Goal: Transaction & Acquisition: Purchase product/service

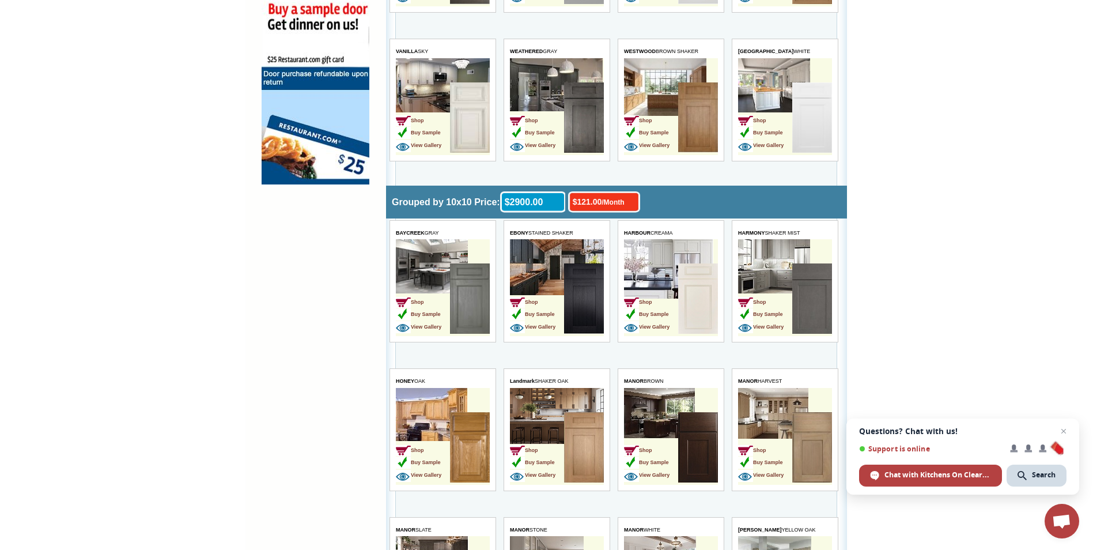
scroll to position [979, 0]
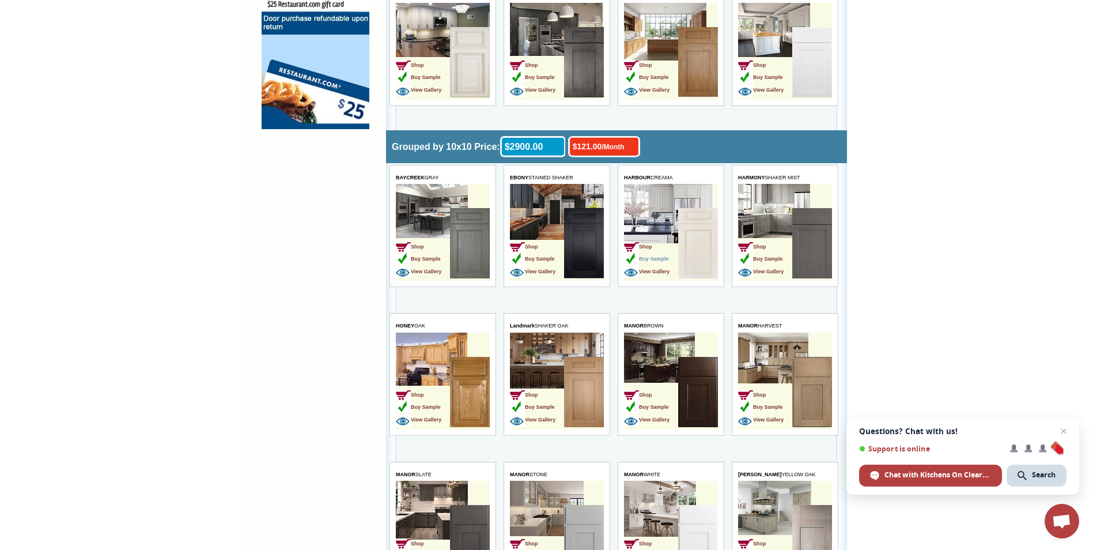
click at [653, 257] on span "Buy Sample" at bounding box center [646, 259] width 45 height 6
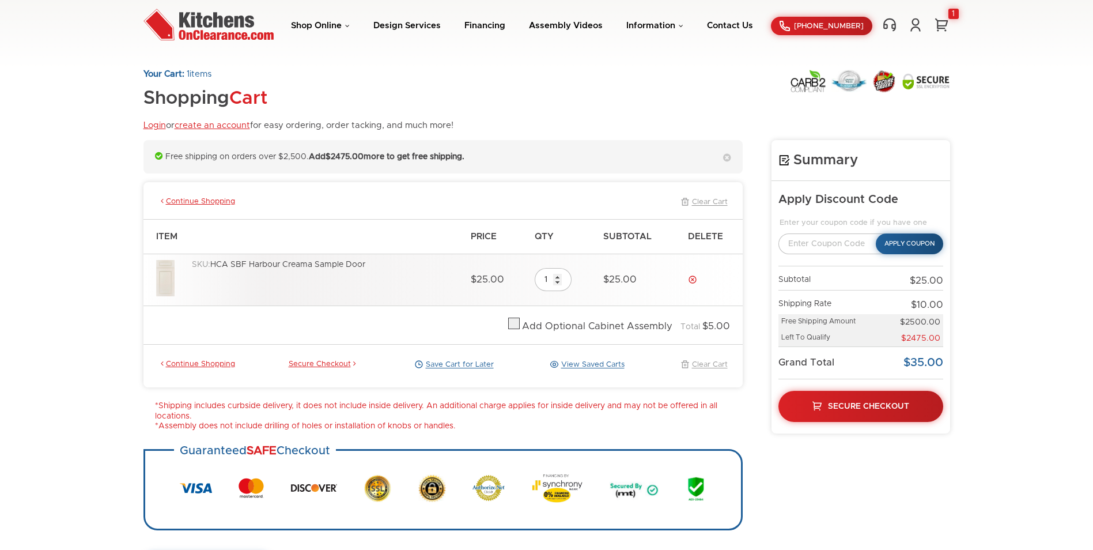
click at [161, 270] on img at bounding box center [165, 278] width 18 height 36
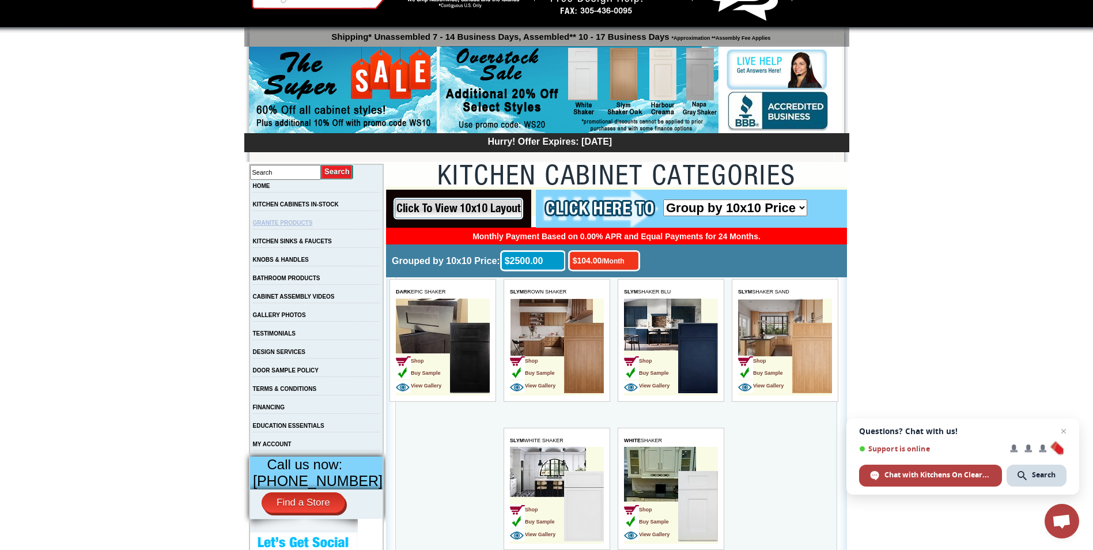
click at [296, 224] on link "GRANITE PRODUCTS" at bounding box center [283, 223] width 60 height 6
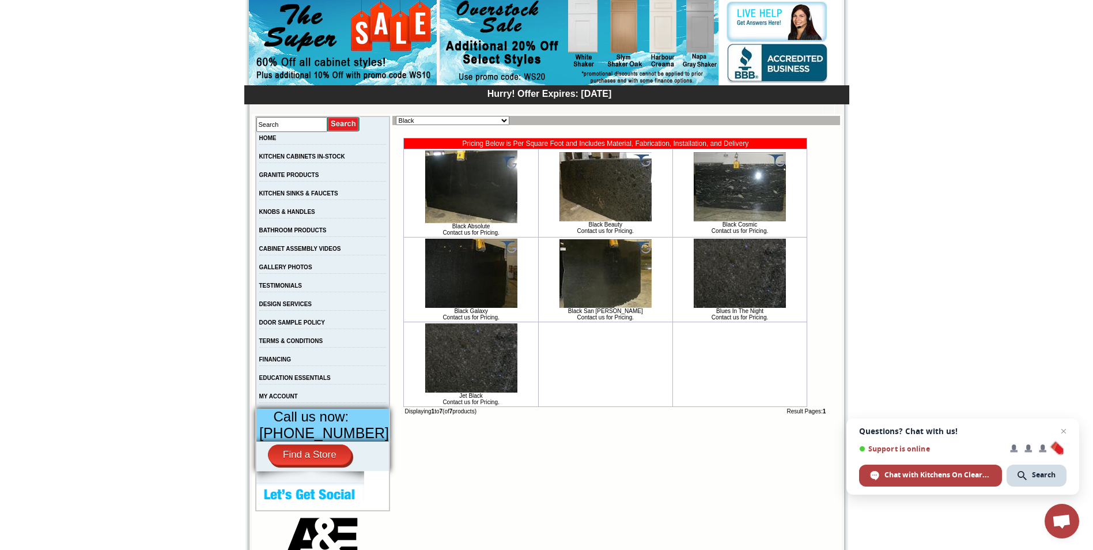
scroll to position [173, 0]
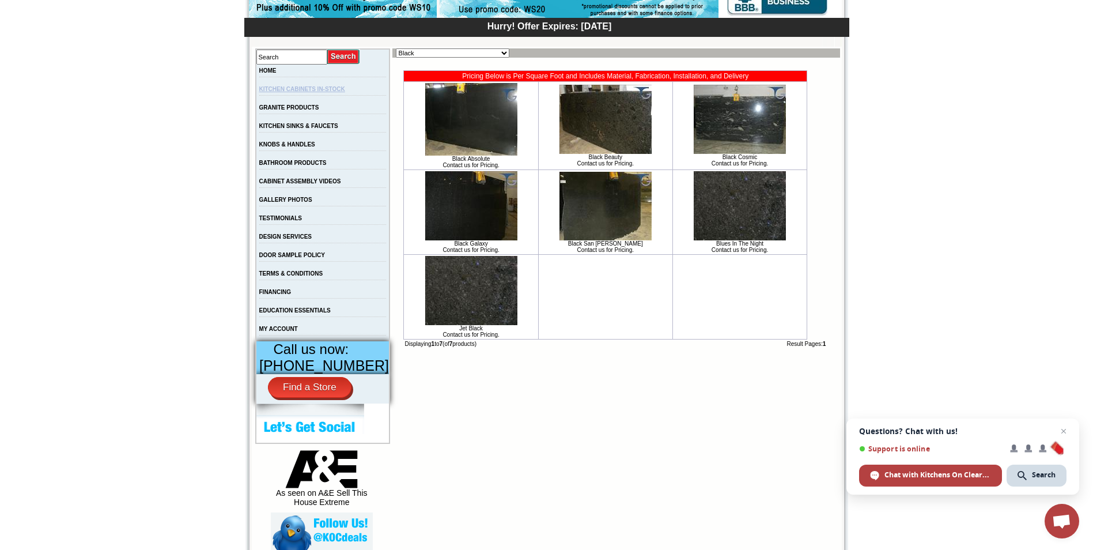
click at [296, 89] on link "KITCHEN CABINETS IN-STOCK" at bounding box center [302, 89] width 86 height 6
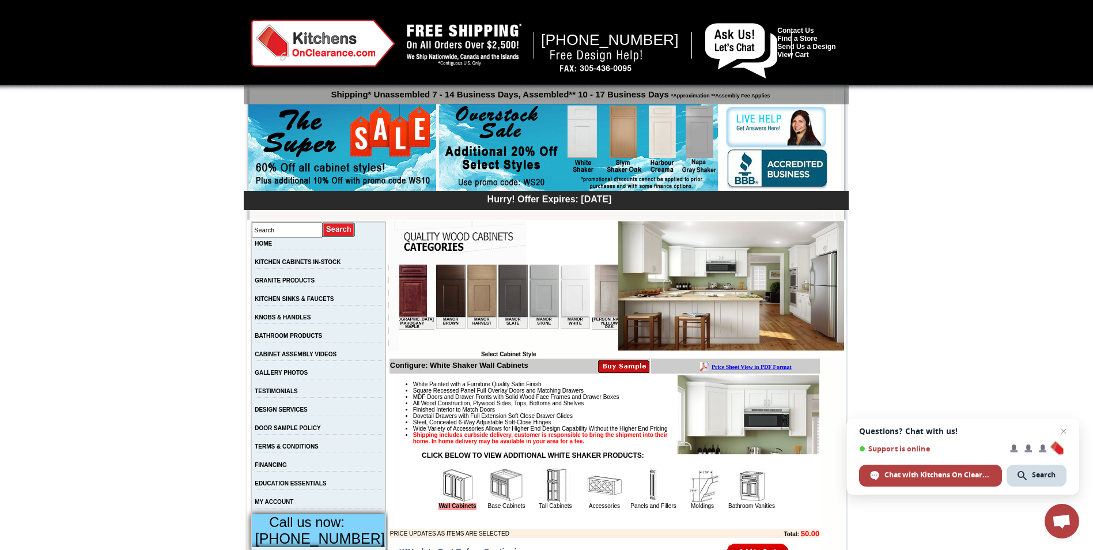
scroll to position [0, 1145]
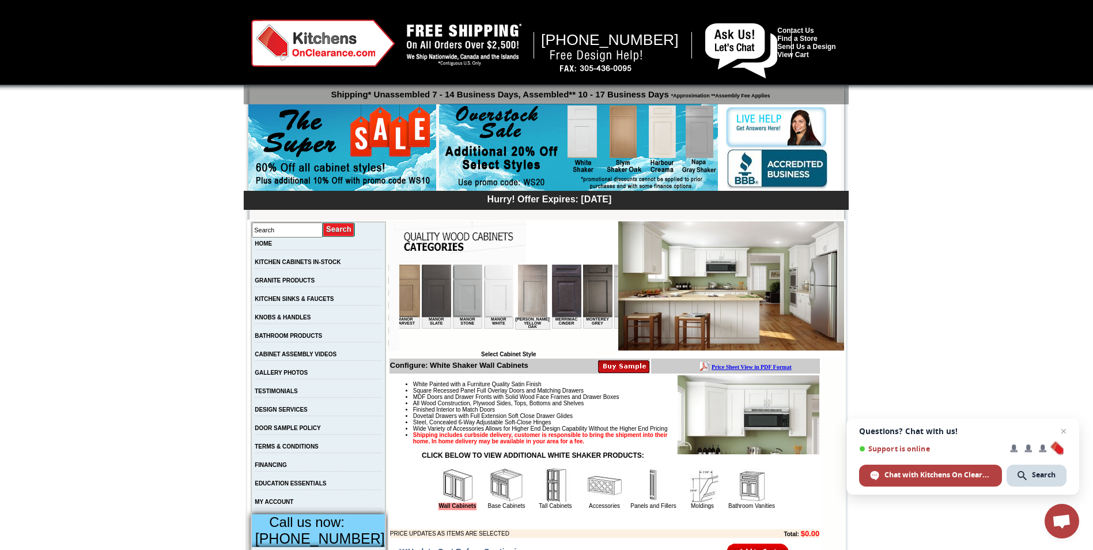
click at [678, 293] on img at bounding box center [692, 290] width 29 height 52
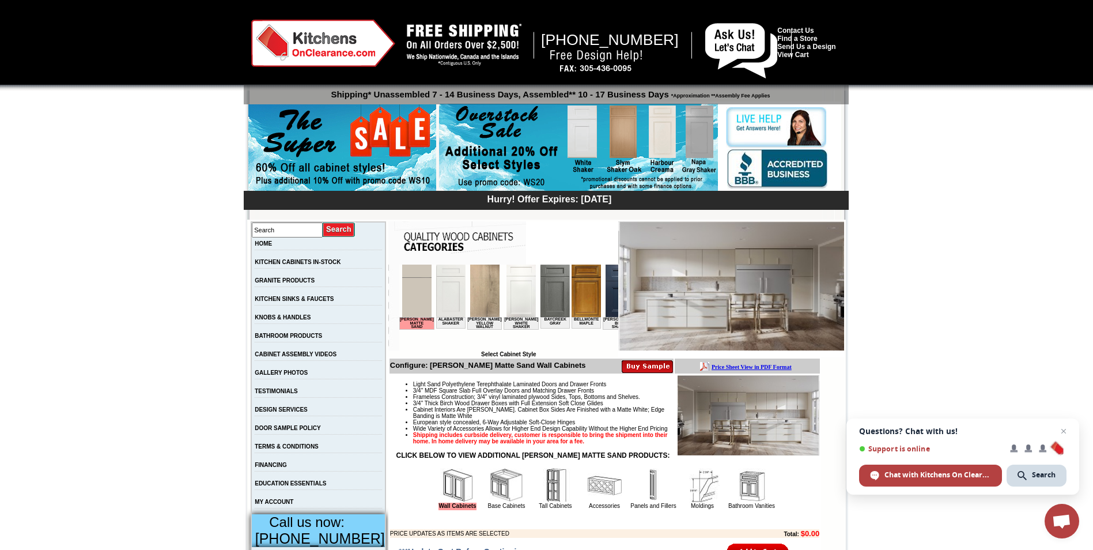
click at [716, 290] on img at bounding box center [731, 285] width 226 height 129
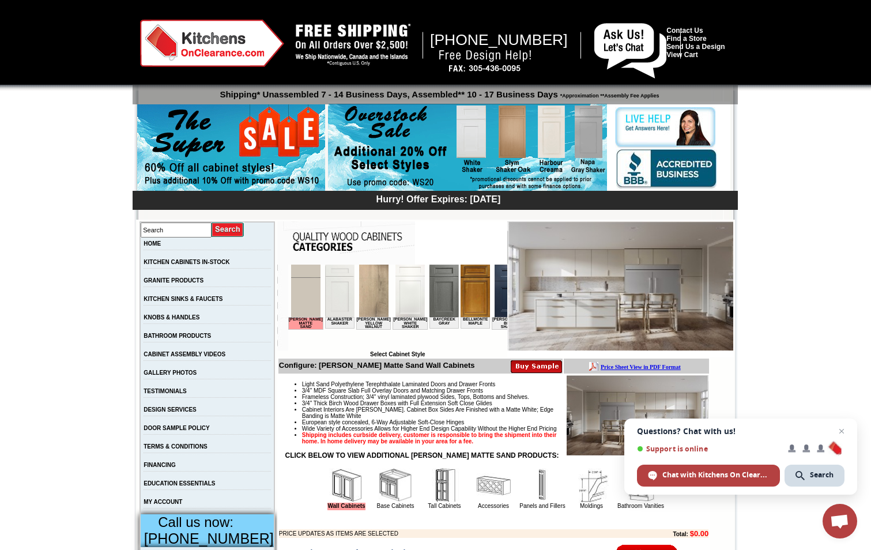
click at [603, 280] on img at bounding box center [620, 285] width 226 height 129
click at [304, 321] on td "Nash Matte Sand" at bounding box center [304, 323] width 35 height 13
click at [302, 305] on img at bounding box center [304, 290] width 29 height 52
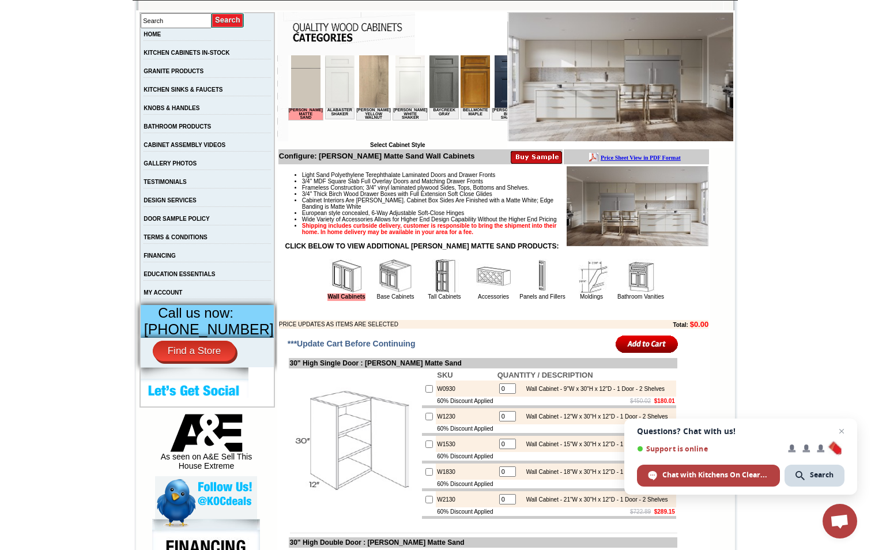
scroll to position [58, 0]
